Goal: Check status

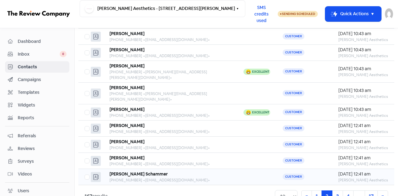
scroll to position [81, 0]
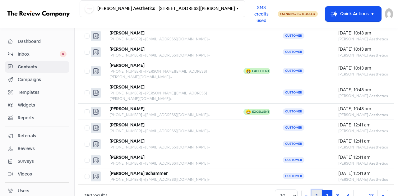
click at [314, 190] on link "1" at bounding box center [316, 196] width 10 height 12
